Goal: Task Accomplishment & Management: Manage account settings

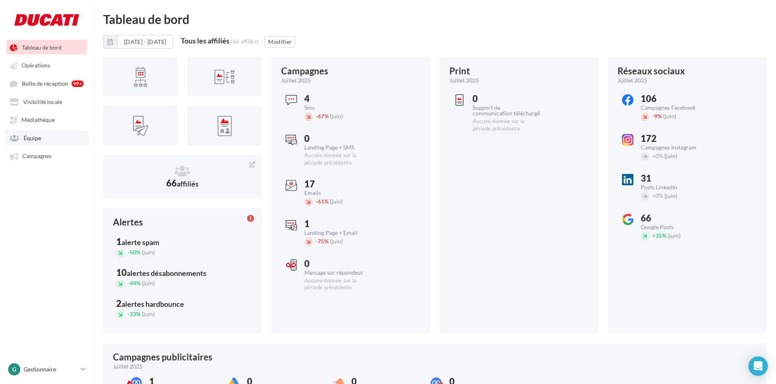
click at [39, 132] on link "Équipe" at bounding box center [47, 137] width 84 height 15
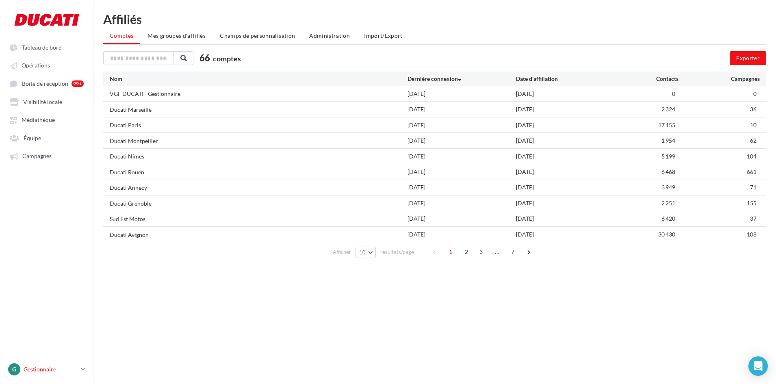
click at [51, 369] on p "Gestionnaire" at bounding box center [51, 369] width 54 height 8
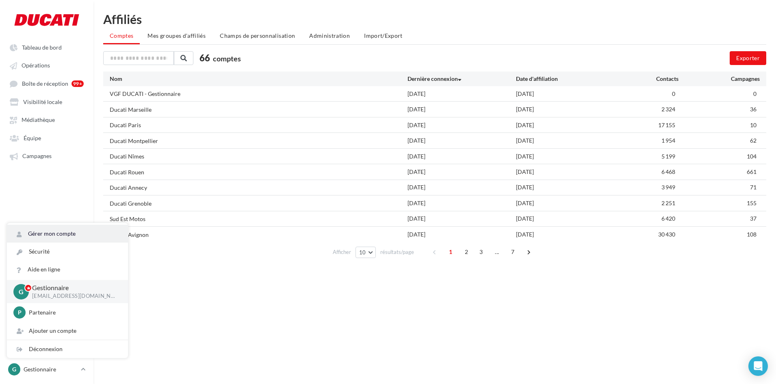
click at [61, 236] on link "Gérer mon compte" at bounding box center [67, 234] width 121 height 18
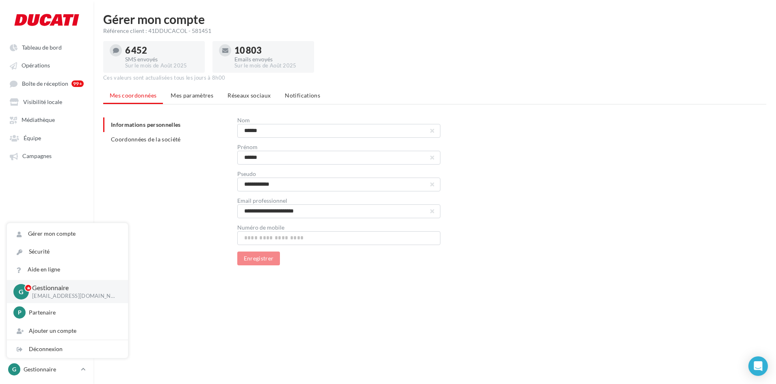
click at [191, 104] on ul "Mes coordonnées Mes paramètres Réseaux sociaux Notifications" at bounding box center [434, 96] width 663 height 16
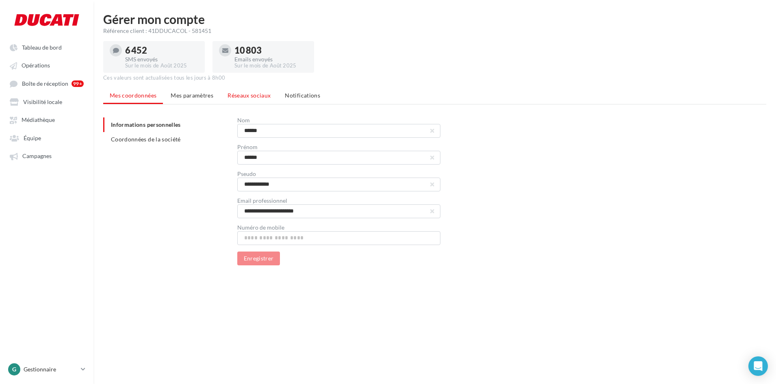
click at [257, 98] on span "Réseaux sociaux" at bounding box center [249, 95] width 43 height 7
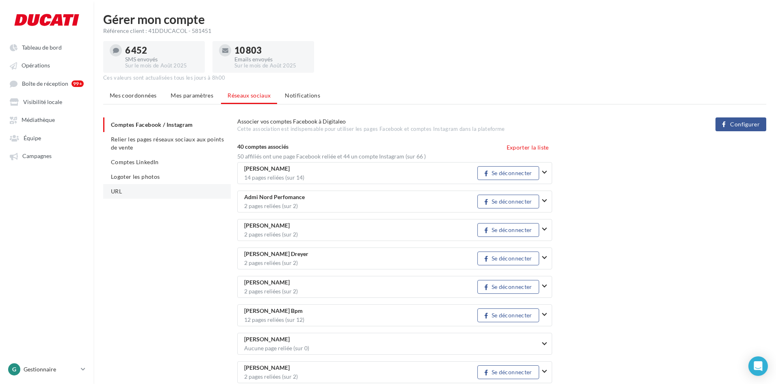
click at [167, 185] on li "URL" at bounding box center [167, 191] width 128 height 15
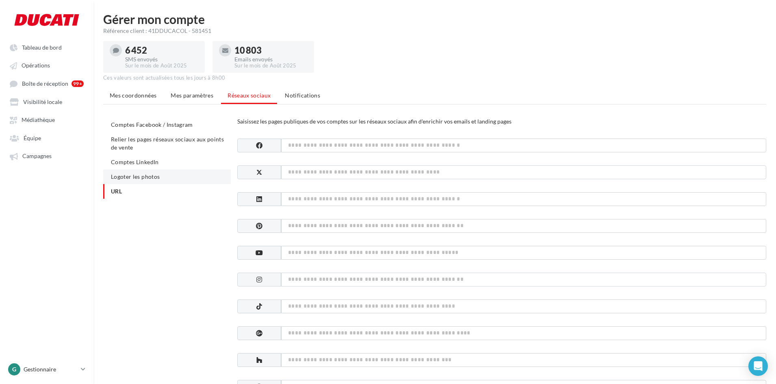
click at [169, 175] on li "Logoter les photos" at bounding box center [167, 177] width 128 height 15
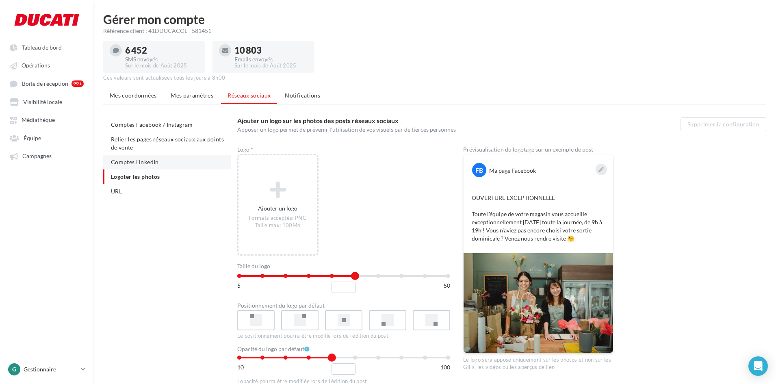
click at [155, 166] on li "Comptes LinkedIn" at bounding box center [167, 162] width 128 height 15
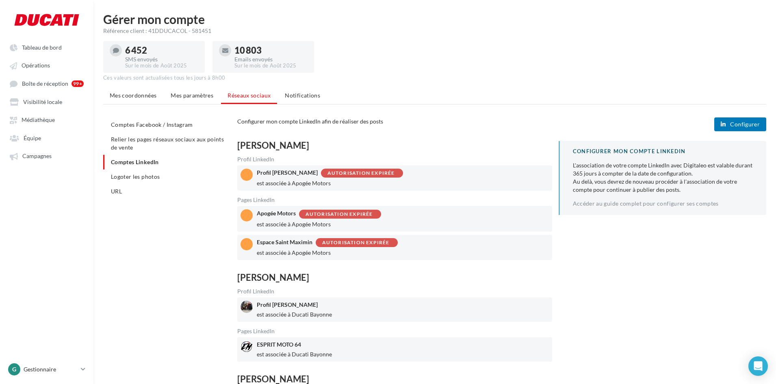
click at [351, 178] on div "Autorisation expirée" at bounding box center [362, 173] width 82 height 9
click at [170, 151] on li "Relier les pages réseaux sociaux aux points de vente" at bounding box center [167, 143] width 128 height 23
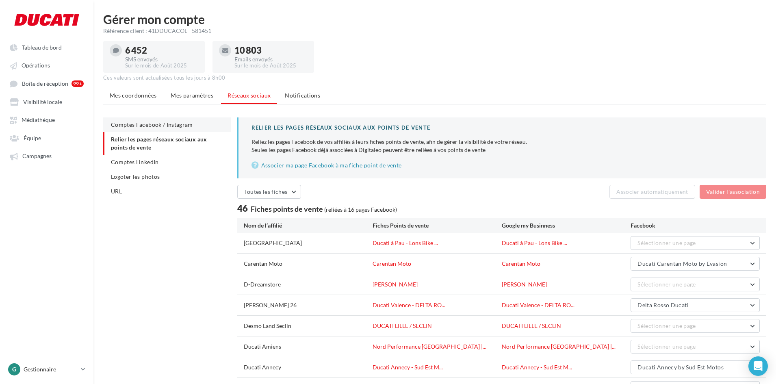
click at [174, 130] on li "Comptes Facebook / Instagram" at bounding box center [167, 124] width 128 height 15
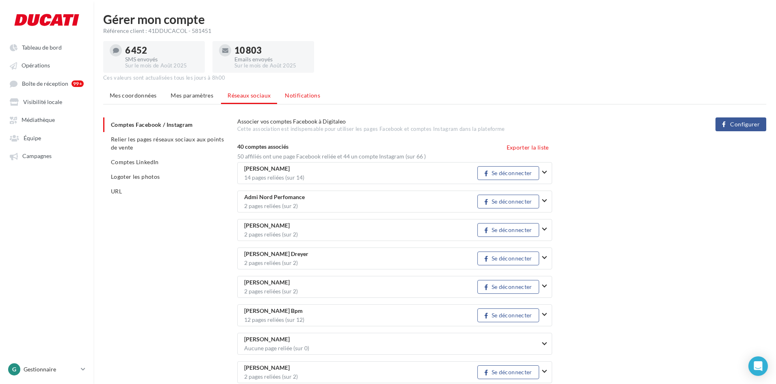
click at [299, 96] on span "Notifications" at bounding box center [302, 95] width 35 height 7
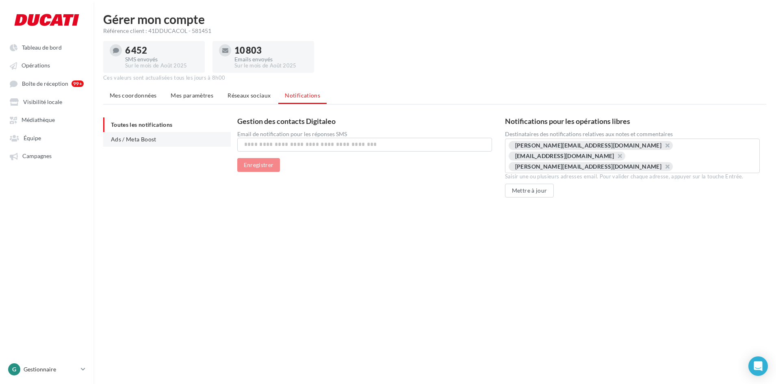
click at [171, 143] on li "Ads / Meta Boost" at bounding box center [167, 139] width 128 height 15
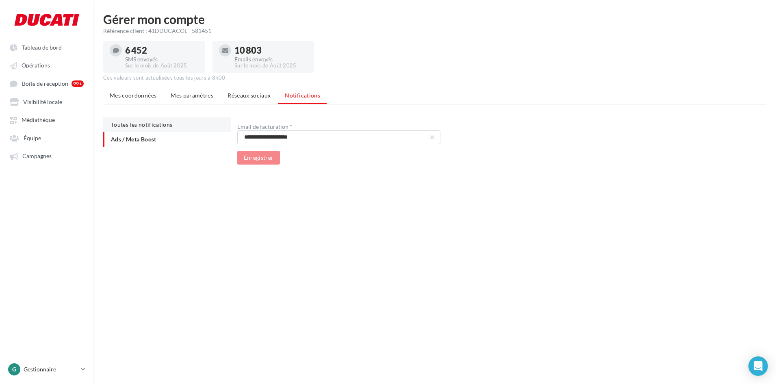
click at [174, 129] on li "Toutes les notifications" at bounding box center [167, 124] width 128 height 15
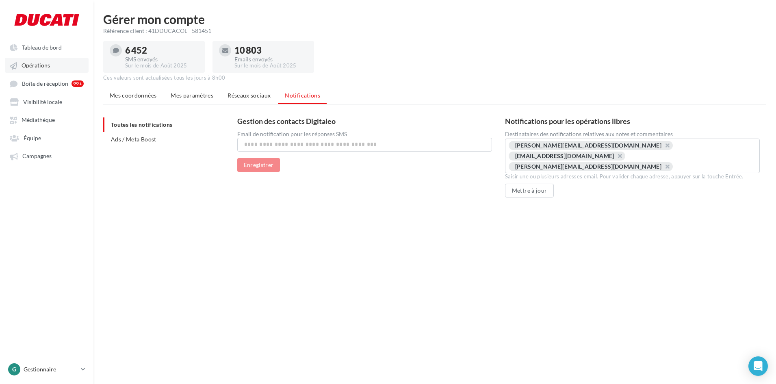
click at [59, 67] on link "Opérations" at bounding box center [47, 65] width 84 height 15
